Goal: Information Seeking & Learning: Find specific fact

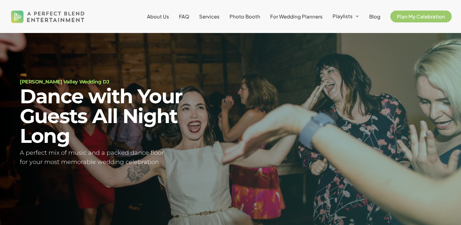
scroll to position [21, 0]
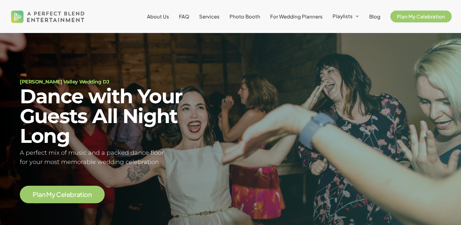
click at [185, 20] on li "FAQ" at bounding box center [184, 16] width 20 height 33
click at [188, 17] on span "FAQ" at bounding box center [184, 16] width 10 height 6
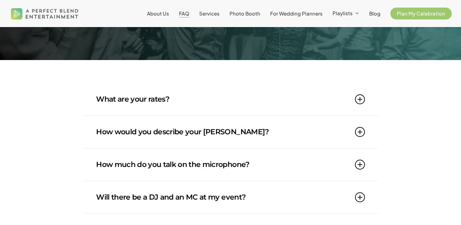
scroll to position [74, 0]
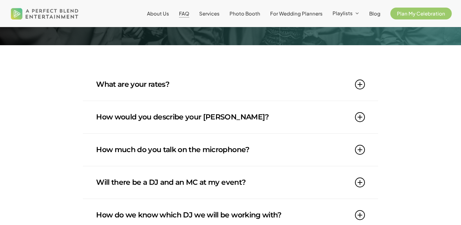
click at [359, 84] on icon at bounding box center [360, 85] width 10 height 10
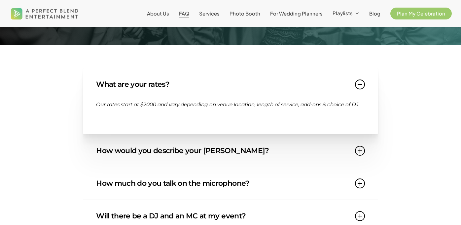
click at [359, 84] on icon at bounding box center [360, 85] width 10 height 10
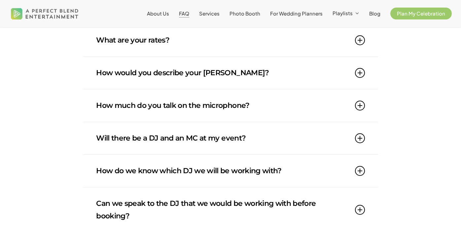
scroll to position [131, 0]
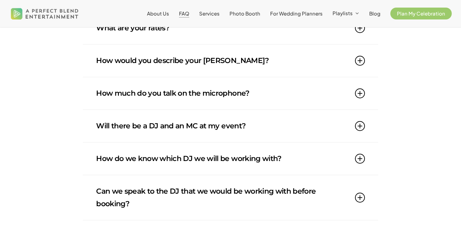
click at [362, 129] on icon at bounding box center [360, 126] width 10 height 10
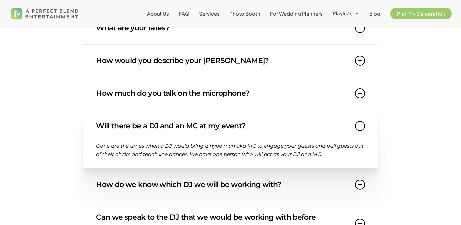
click at [355, 122] on link "Will there be a DJ and an MC at my event?" at bounding box center [230, 126] width 269 height 32
